Goal: Transaction & Acquisition: Purchase product/service

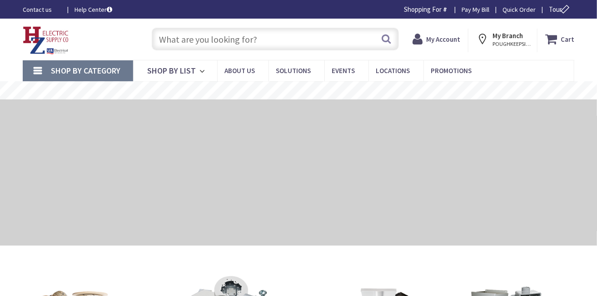
click at [189, 40] on input "text" at bounding box center [276, 39] width 248 height 23
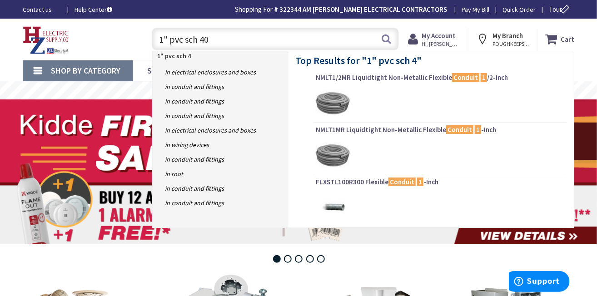
type input "1" pvc sch 40"
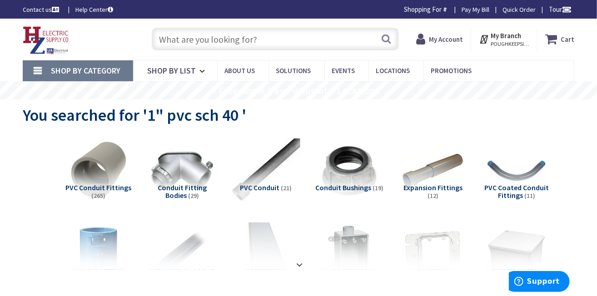
click at [260, 182] on img at bounding box center [266, 171] width 68 height 68
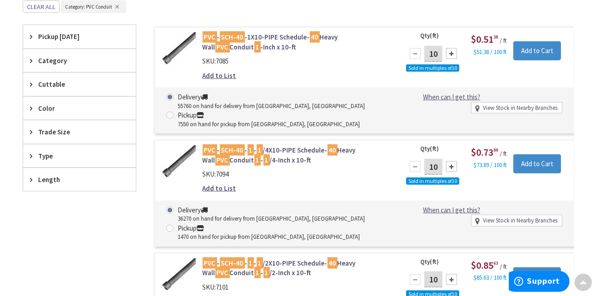
scroll to position [289, 0]
